Goal: Navigation & Orientation: Understand site structure

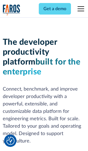
scroll to position [83, 0]
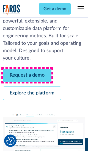
click at [27, 75] on link "Request a demo" at bounding box center [27, 75] width 49 height 13
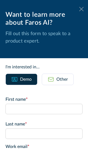
click at [81, 9] on icon at bounding box center [81, 9] width 4 height 4
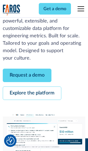
scroll to position [101, 0]
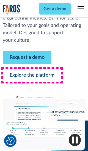
click at [32, 75] on link "Explore the platform" at bounding box center [32, 75] width 59 height 13
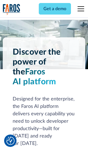
scroll to position [4128, 0]
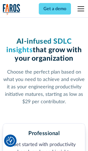
scroll to position [853, 0]
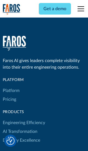
click at [11, 86] on link "Platform" at bounding box center [11, 90] width 17 height 9
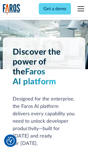
scroll to position [4305, 0]
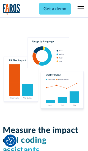
scroll to position [3398, 0]
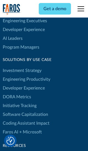
click at [16, 93] on link "DORA Metrics" at bounding box center [17, 97] width 28 height 9
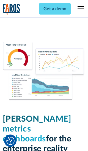
scroll to position [2407, 0]
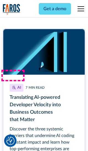
scroll to position [2460, 0]
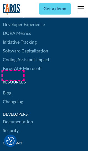
click at [13, 98] on link "Changelog" at bounding box center [13, 102] width 20 height 9
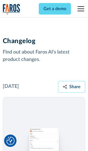
scroll to position [6637, 0]
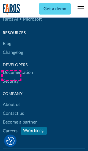
click at [11, 100] on link "About us" at bounding box center [12, 104] width 18 height 9
